Goal: Transaction & Acquisition: Subscribe to service/newsletter

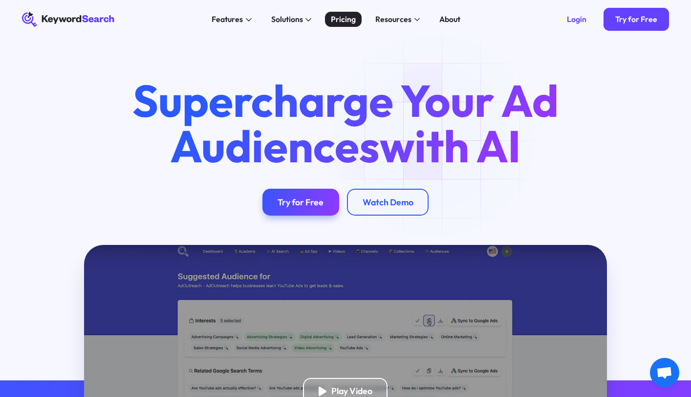
click at [349, 15] on div "Pricing" at bounding box center [343, 20] width 25 height 12
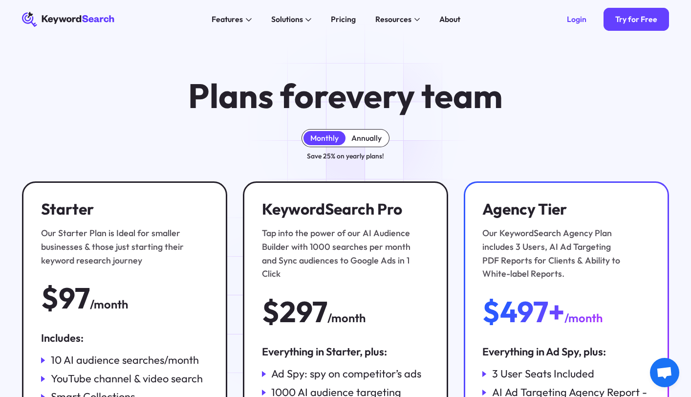
click at [358, 131] on div "Annually" at bounding box center [366, 138] width 42 height 15
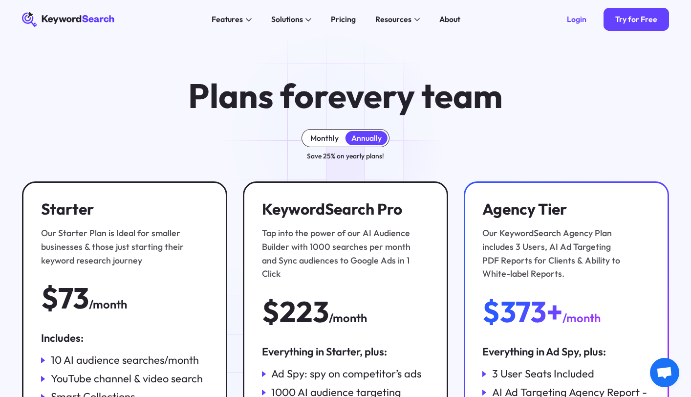
click at [333, 138] on div "Monthly" at bounding box center [324, 138] width 28 height 10
